Goal: Transaction & Acquisition: Purchase product/service

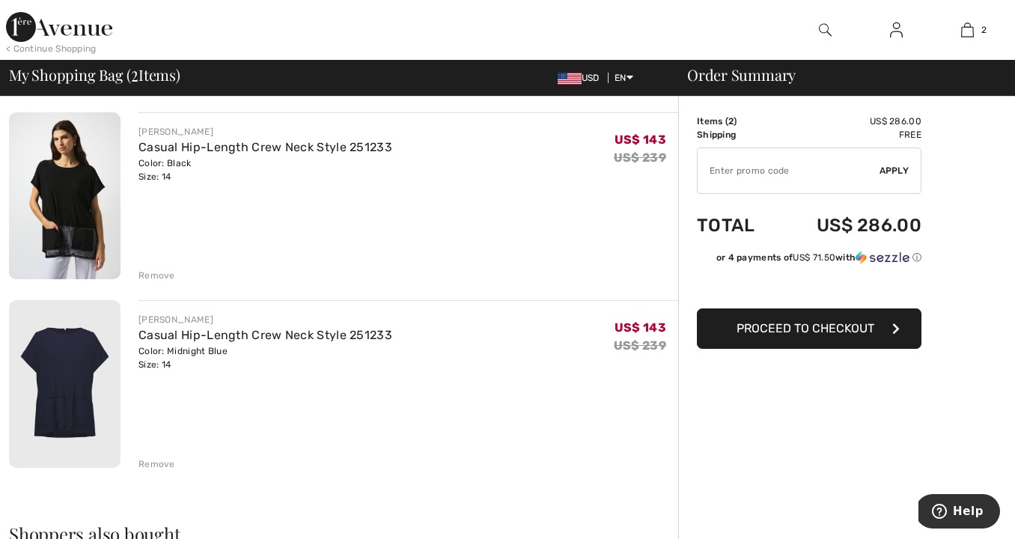
click at [162, 462] on div "Remove" at bounding box center [156, 463] width 37 height 13
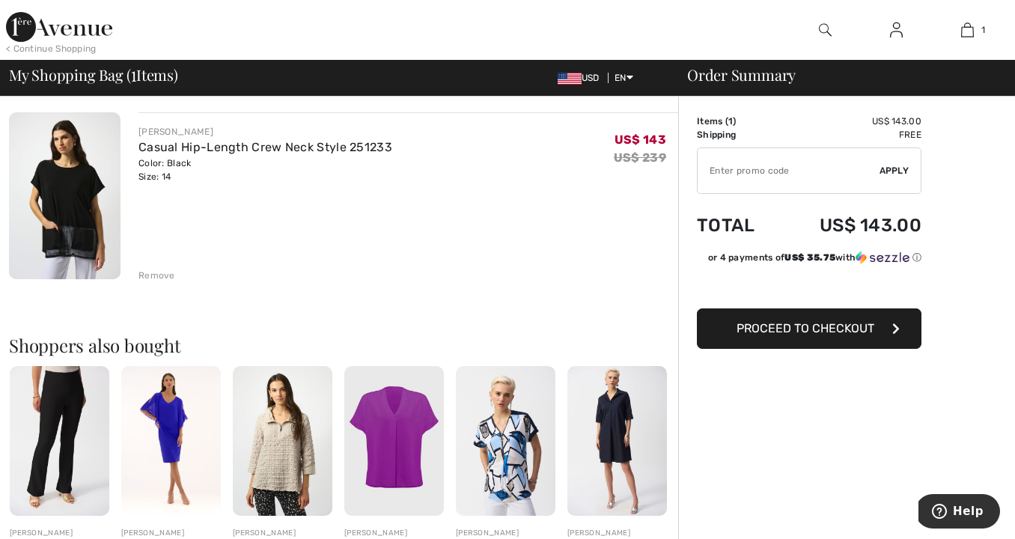
click at [155, 273] on div "Remove" at bounding box center [156, 275] width 37 height 13
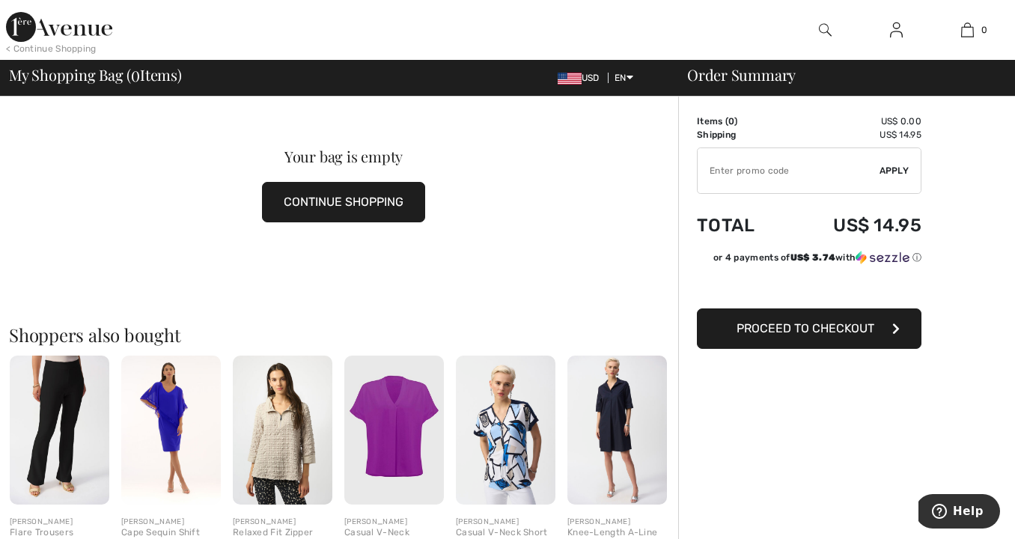
click at [61, 32] on img at bounding box center [59, 27] width 106 height 30
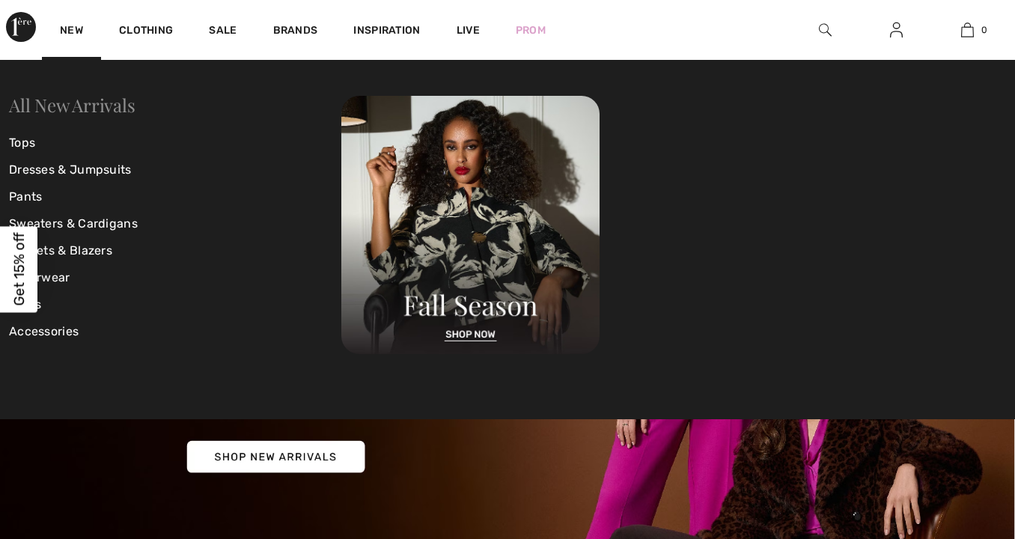
checkbox input "true"
click at [31, 141] on link "Tops" at bounding box center [175, 142] width 332 height 27
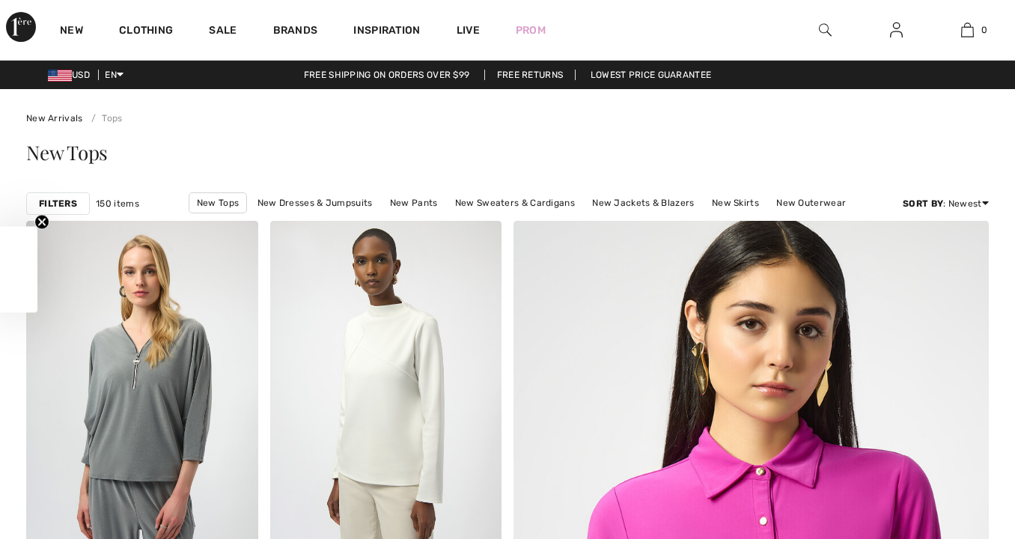
checkbox input "true"
click at [47, 199] on strong "Filters" at bounding box center [58, 203] width 38 height 13
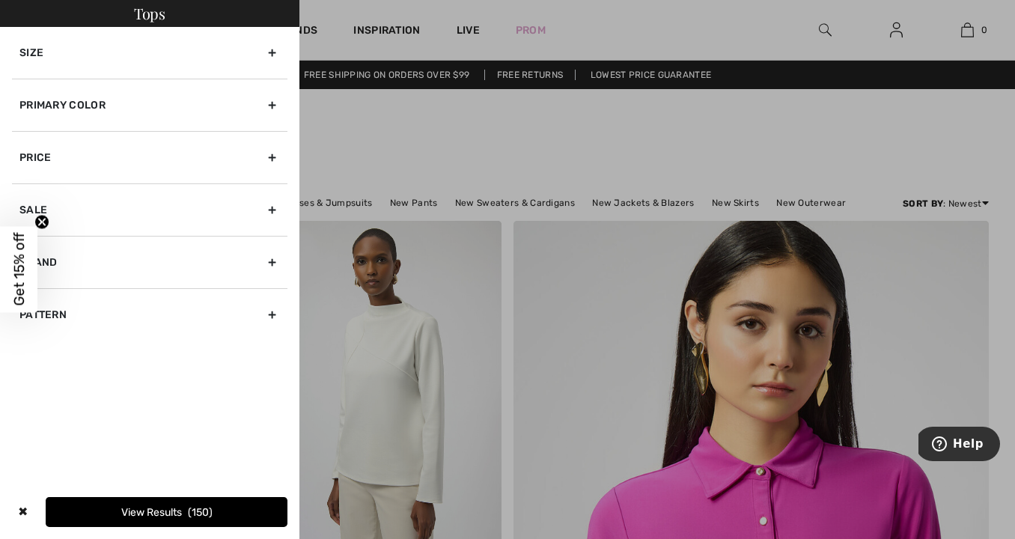
click at [58, 100] on div "Primary Color" at bounding box center [149, 105] width 275 height 52
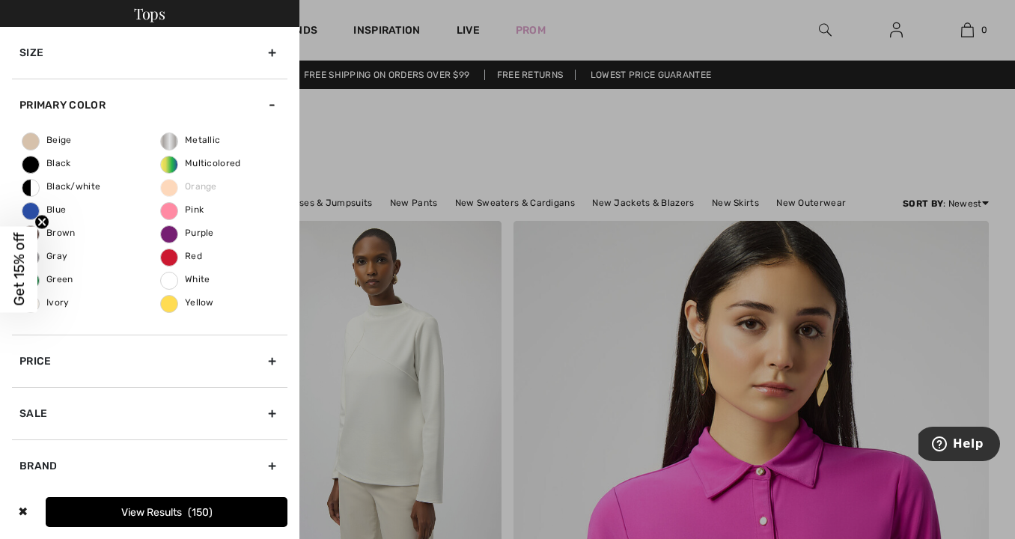
click at [233, 508] on button "View Results 150" at bounding box center [167, 512] width 242 height 30
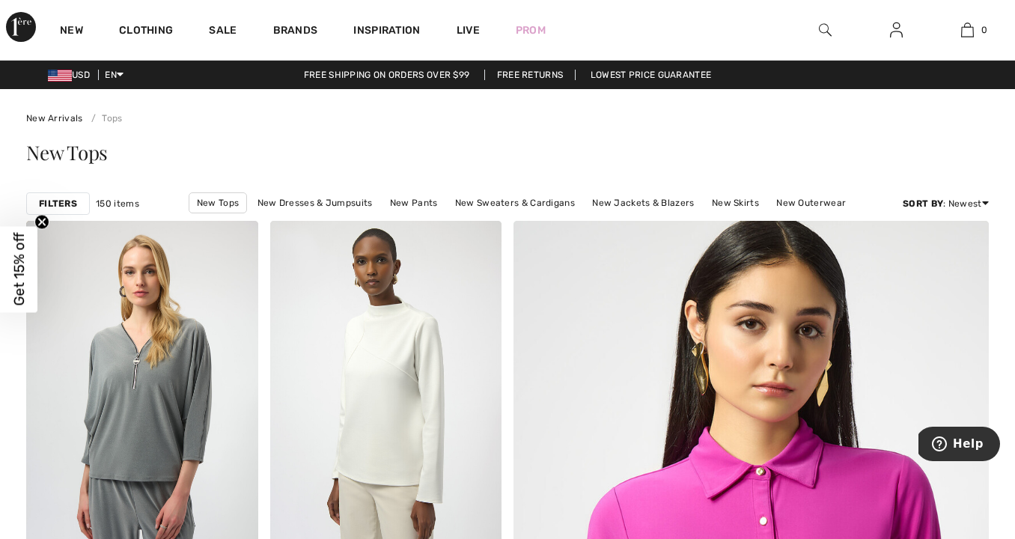
click at [69, 205] on strong "Filters" at bounding box center [58, 203] width 38 height 13
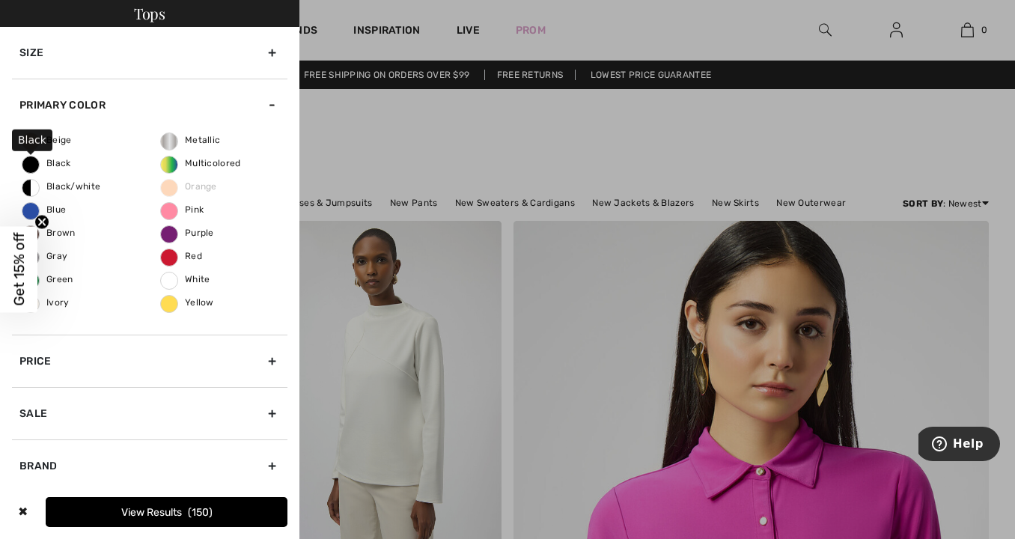
click at [33, 163] on span "Black" at bounding box center [46, 163] width 49 height 10
click at [0, 0] on input "Black" at bounding box center [0, 0] width 0 height 0
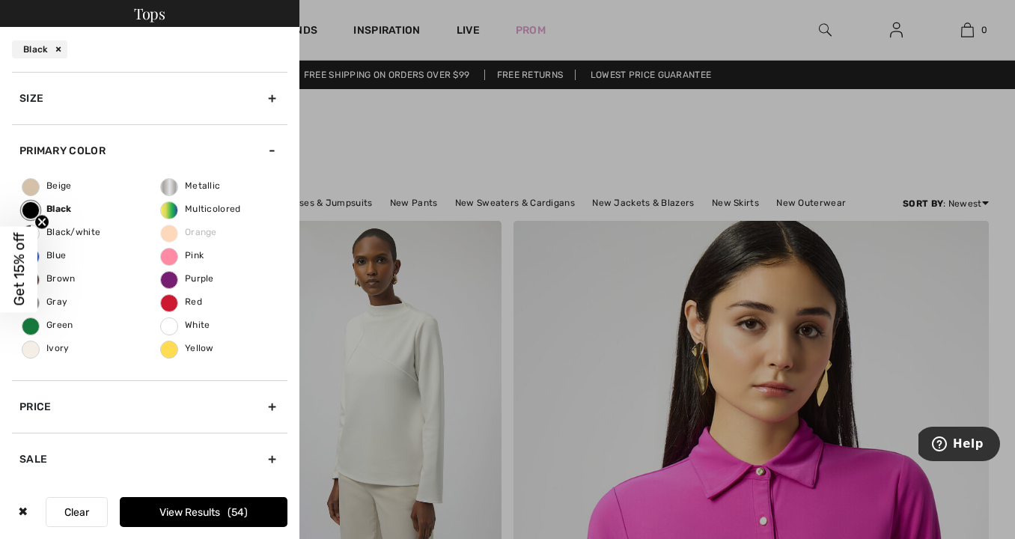
click at [227, 512] on span "54" at bounding box center [237, 512] width 20 height 13
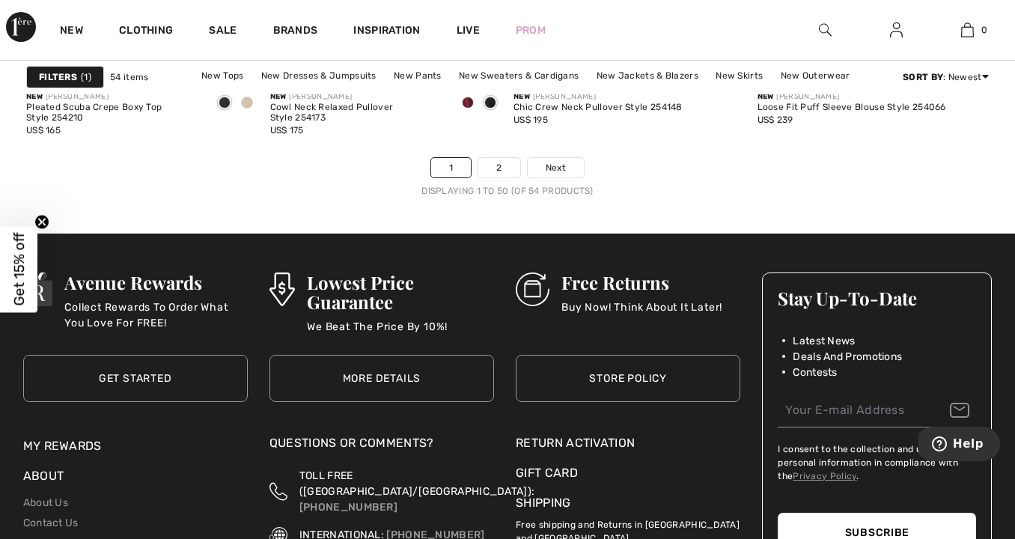
scroll to position [6606, 0]
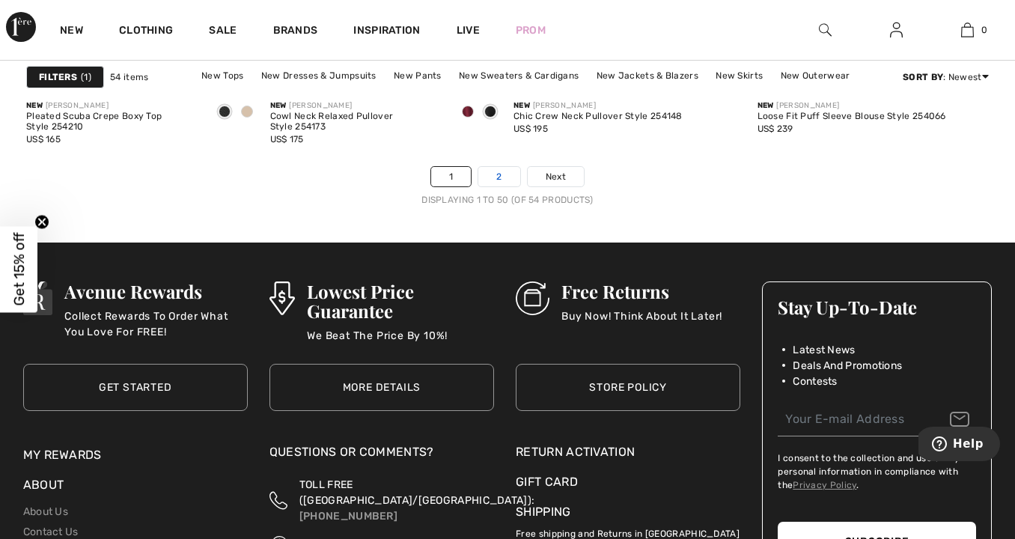
click at [494, 180] on link "2" at bounding box center [498, 176] width 41 height 19
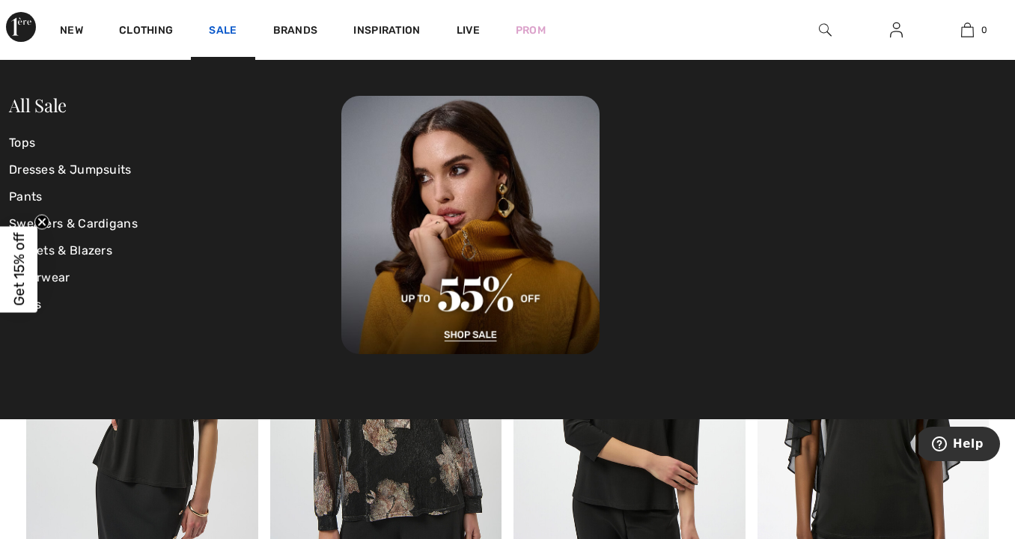
click at [220, 28] on link "Sale" at bounding box center [223, 32] width 28 height 16
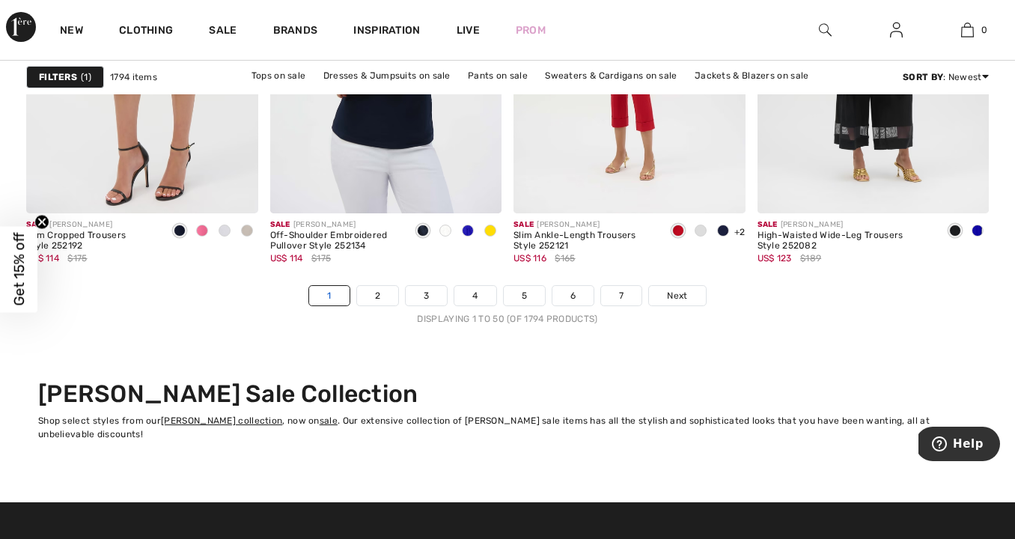
scroll to position [6502, 0]
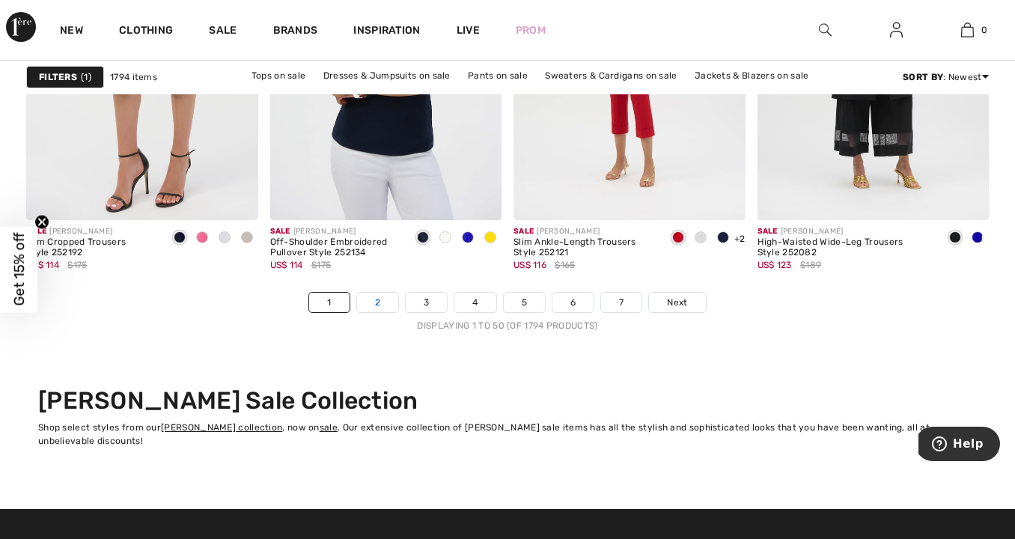
click at [370, 297] on link "2" at bounding box center [377, 302] width 41 height 19
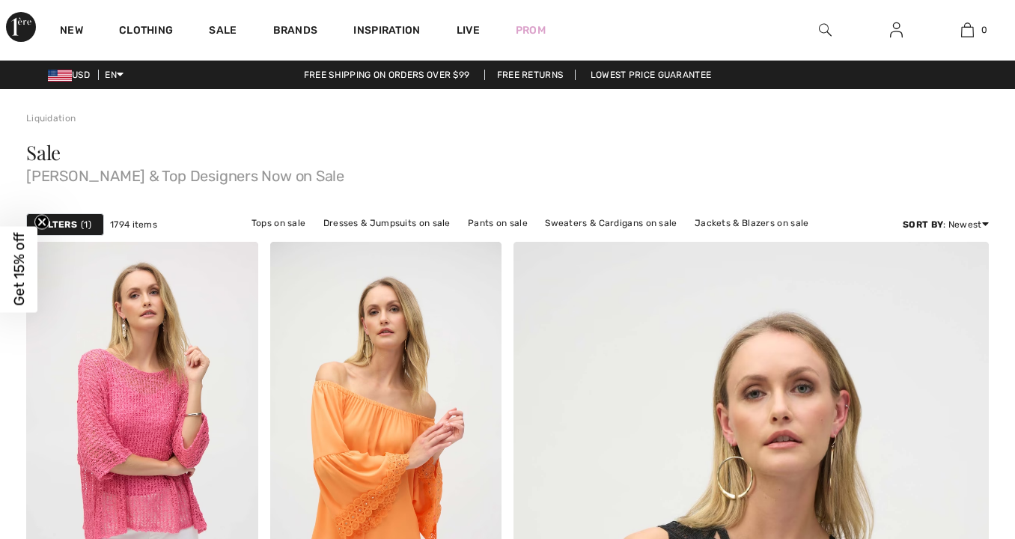
checkbox input "true"
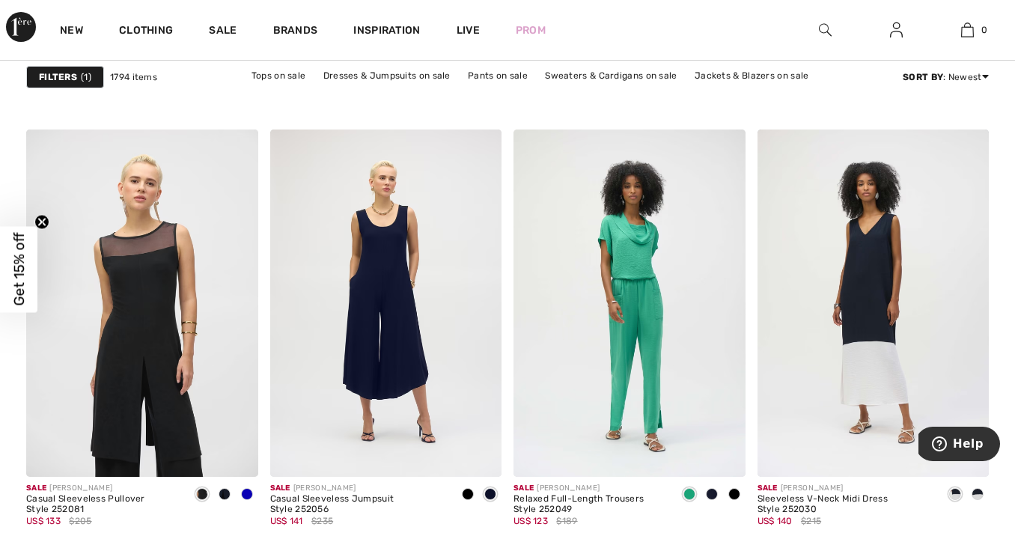
scroll to position [4359, 0]
